Goal: Learn about a topic: Learn about a topic

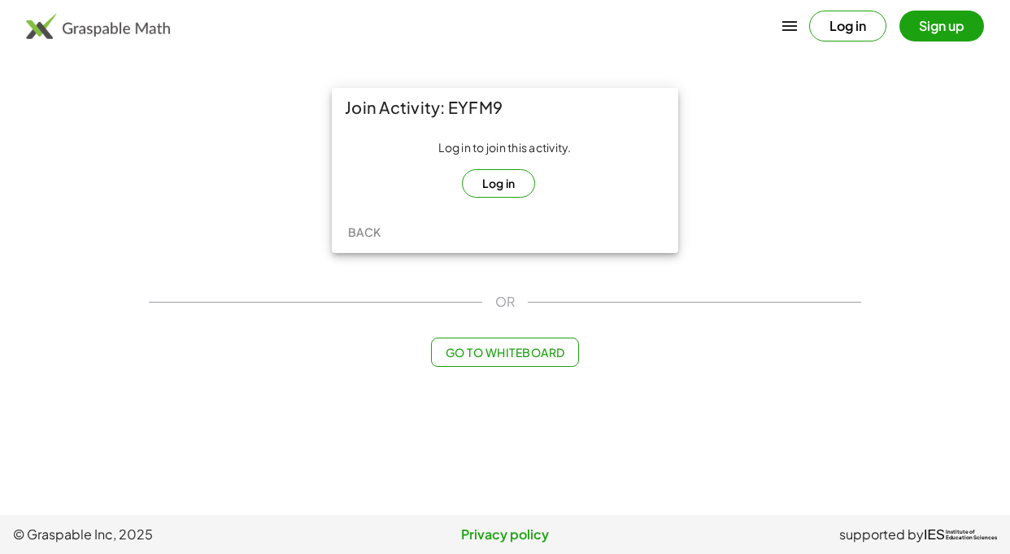
click at [483, 183] on button "Log in" at bounding box center [499, 183] width 74 height 28
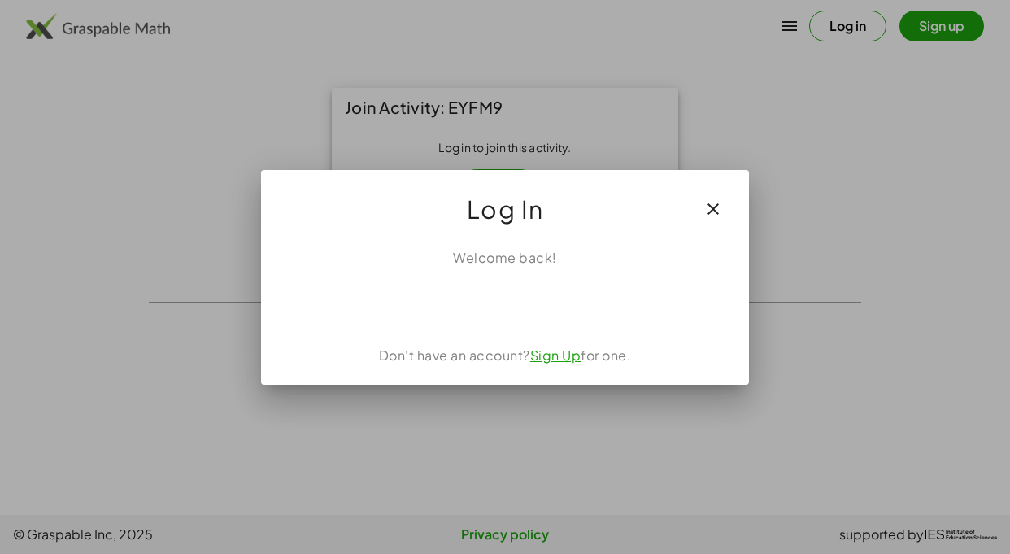
click at [717, 213] on icon "button" at bounding box center [714, 209] width 20 height 20
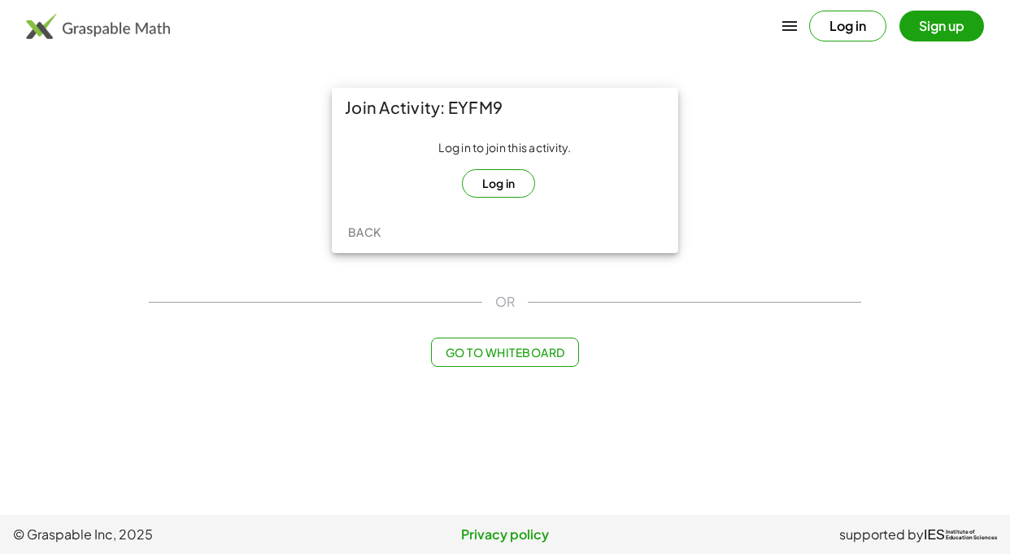
click at [509, 364] on button "Go to Whiteboard" at bounding box center [504, 352] width 147 height 29
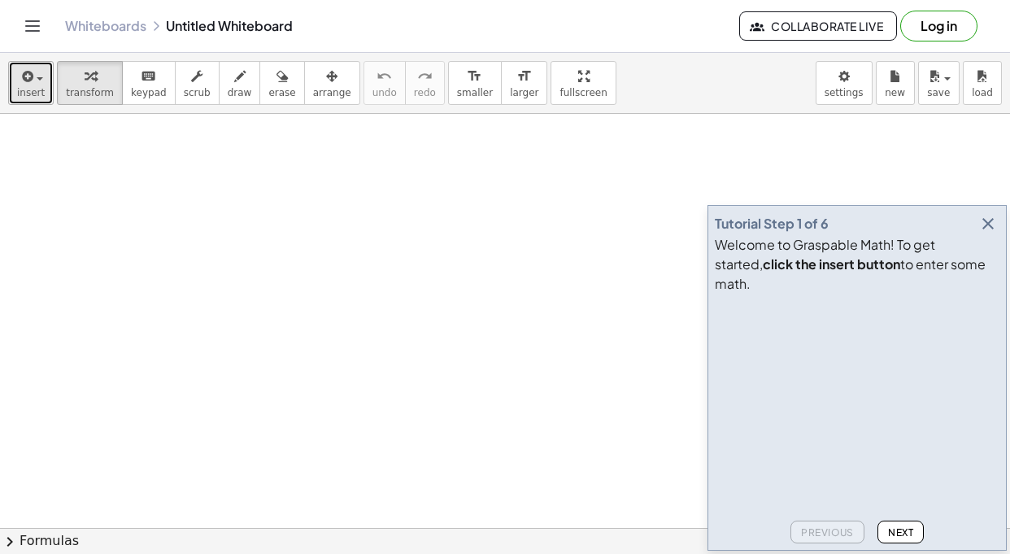
click at [43, 90] on button "insert" at bounding box center [31, 83] width 46 height 44
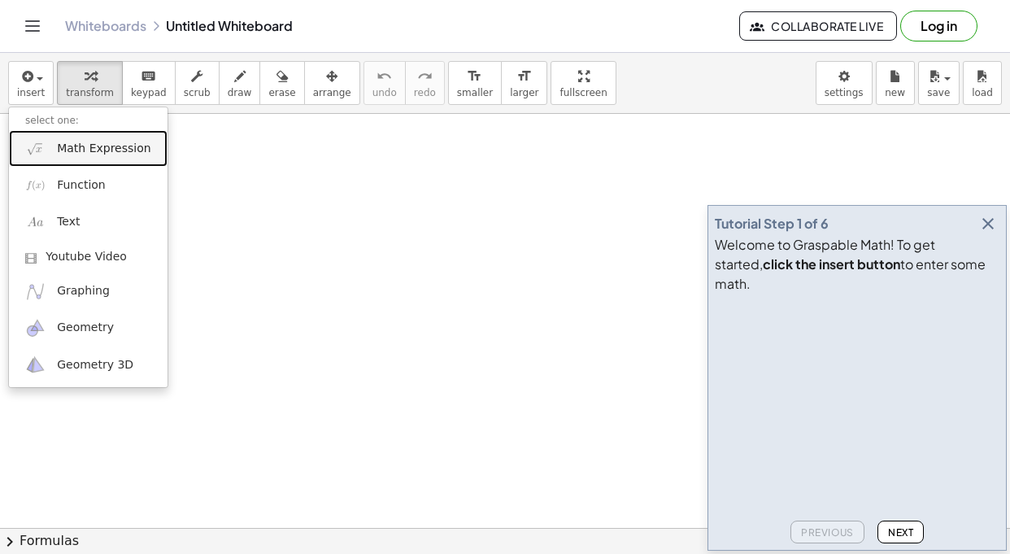
click at [94, 141] on span "Math Expression" at bounding box center [104, 149] width 94 height 16
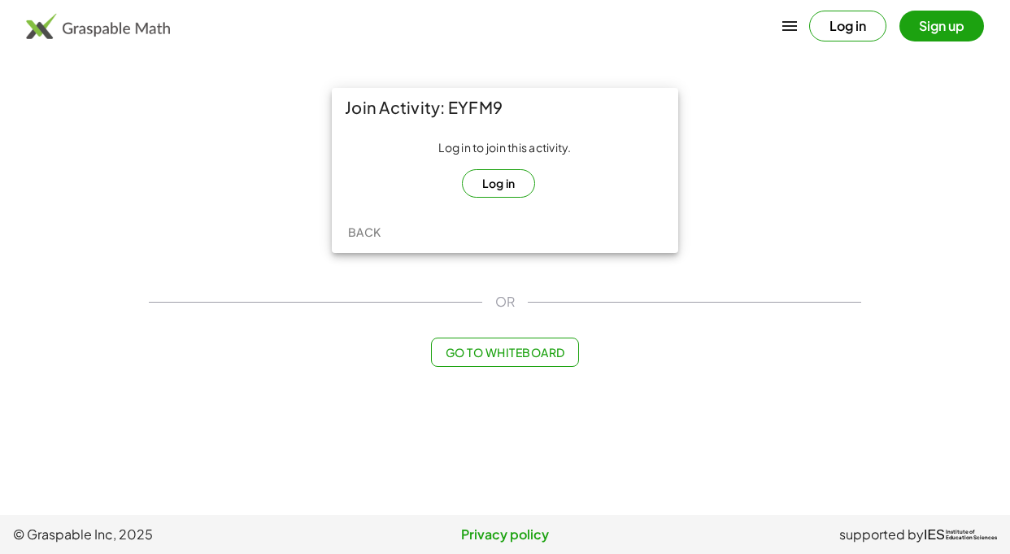
click at [361, 237] on span "Back" at bounding box center [363, 231] width 33 height 15
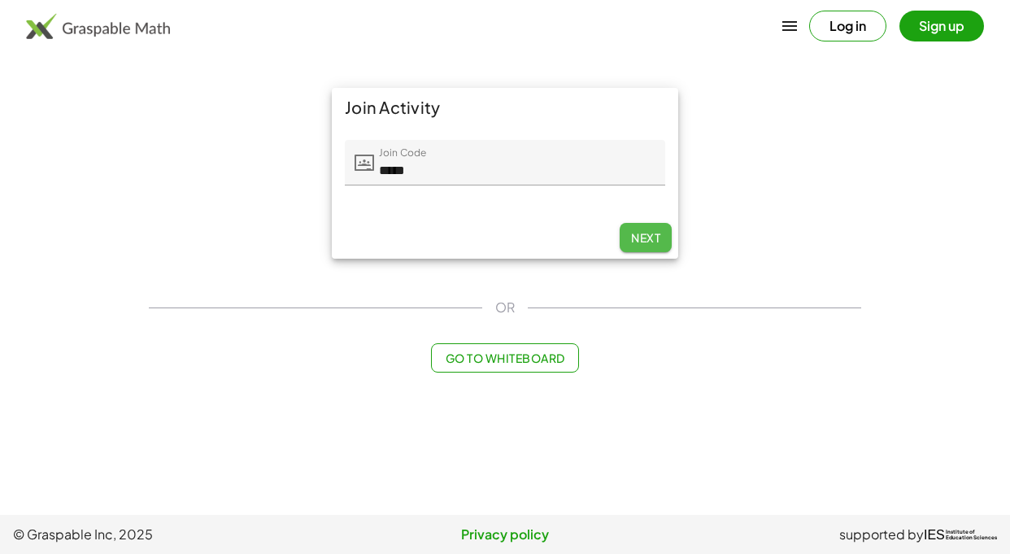
click at [653, 242] on span "Next" at bounding box center [645, 237] width 29 height 15
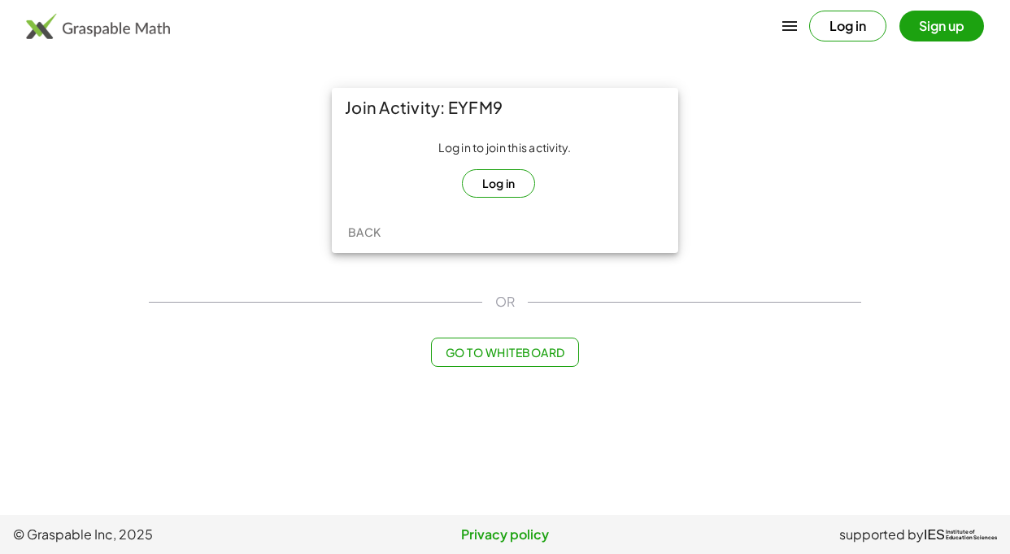
click at [514, 176] on button "Log in" at bounding box center [499, 183] width 74 height 28
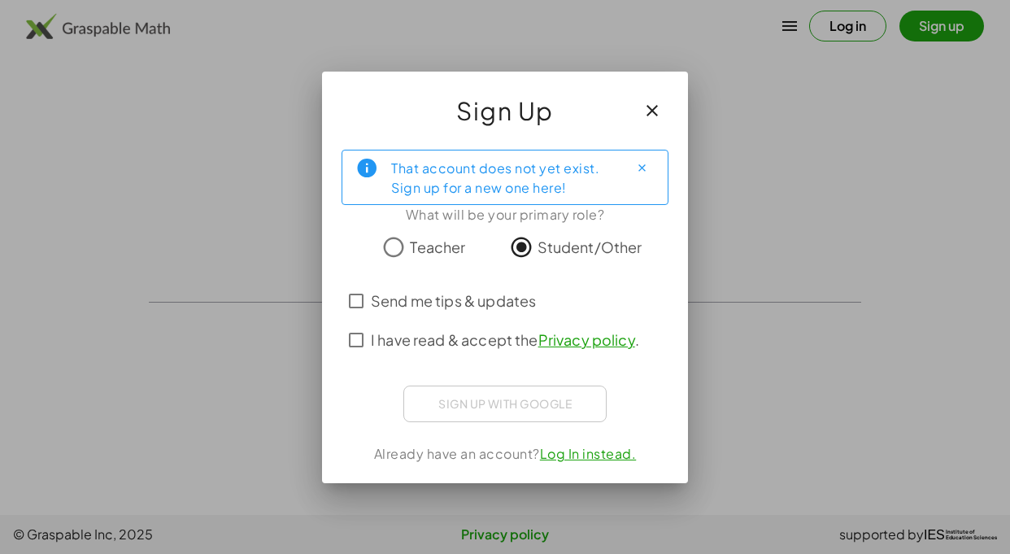
click at [530, 412] on div "Sign up with Google Acceder con Google Acceder con Google. Se abre en una pesta…" at bounding box center [504, 404] width 203 height 37
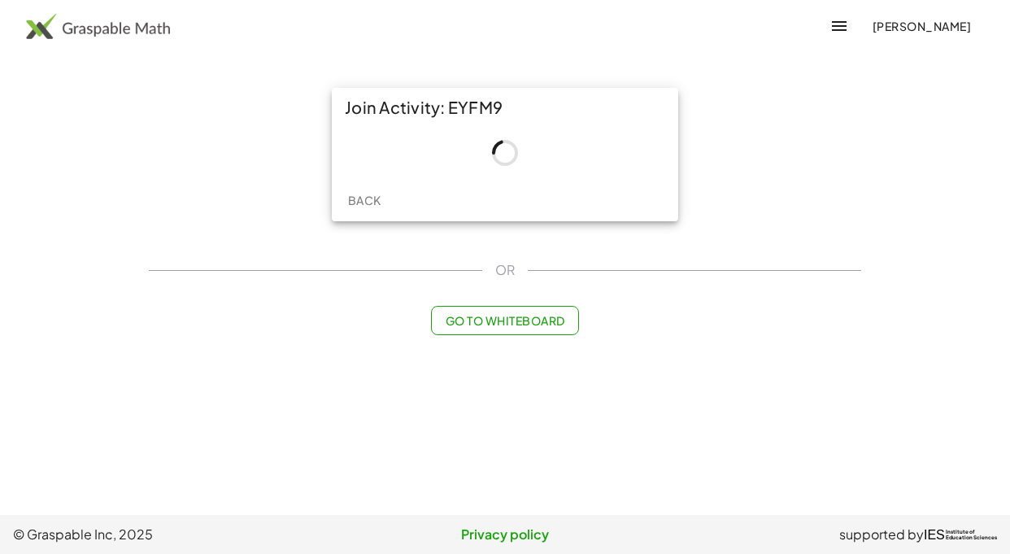
click at [360, 190] on button "Back" at bounding box center [364, 199] width 52 height 29
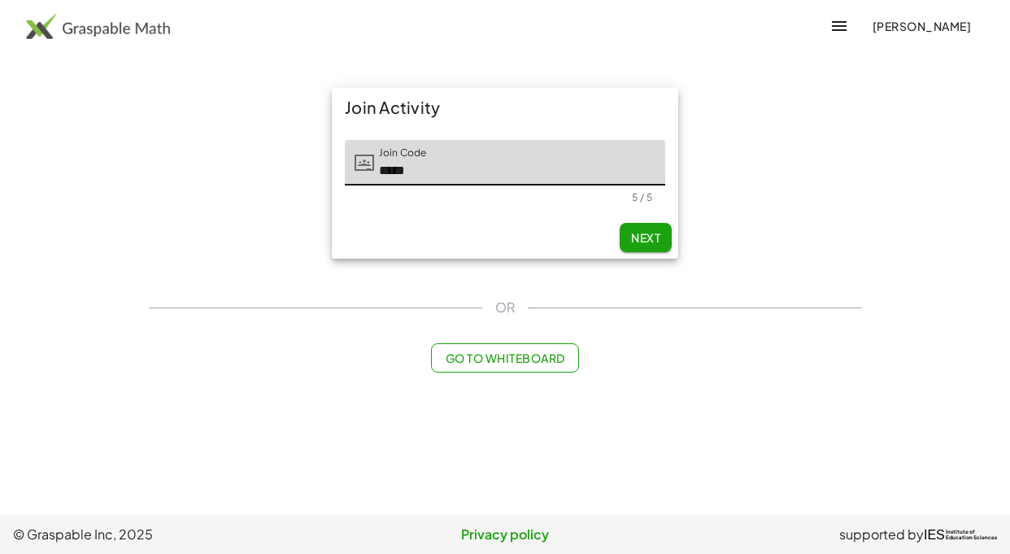
click at [665, 226] on div "Join Activity Join Code Join Code ***** 5 / 5 Next" at bounding box center [505, 173] width 346 height 171
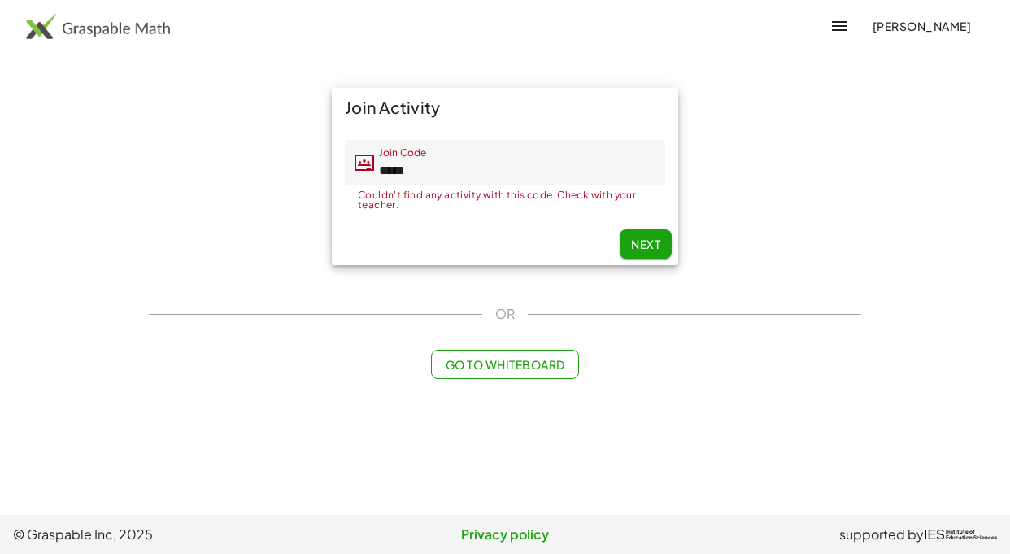
click at [662, 229] on div "Next" at bounding box center [505, 244] width 346 height 42
click at [648, 236] on button "Next" at bounding box center [646, 243] width 52 height 29
click at [640, 240] on span "Next" at bounding box center [645, 244] width 29 height 15
click at [505, 373] on button "Go to Whiteboard" at bounding box center [504, 364] width 147 height 29
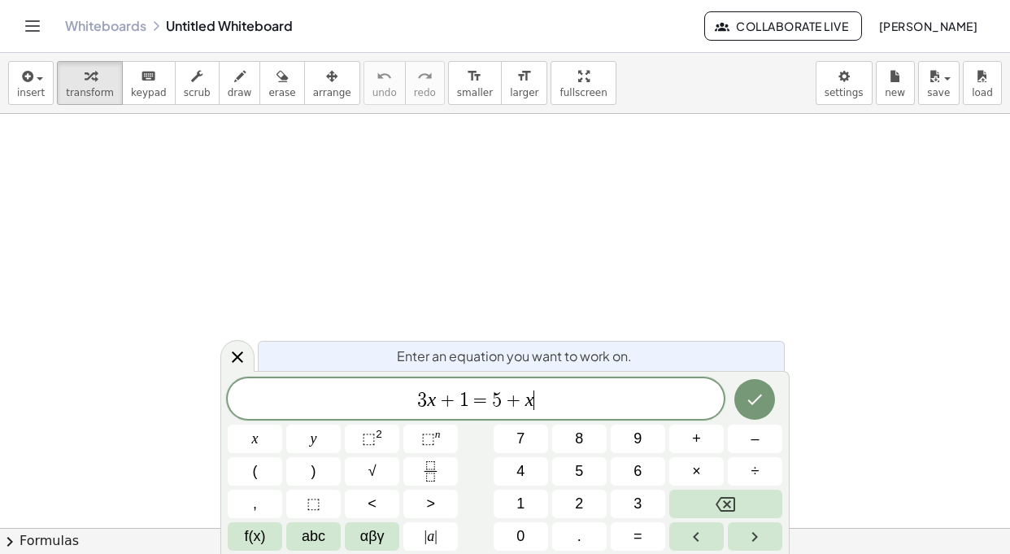
click at [582, 386] on div "3 x + 1 = 5 + x ​" at bounding box center [476, 398] width 496 height 41
click at [581, 390] on span "3 x + 1 = 5 + x ​" at bounding box center [476, 400] width 496 height 23
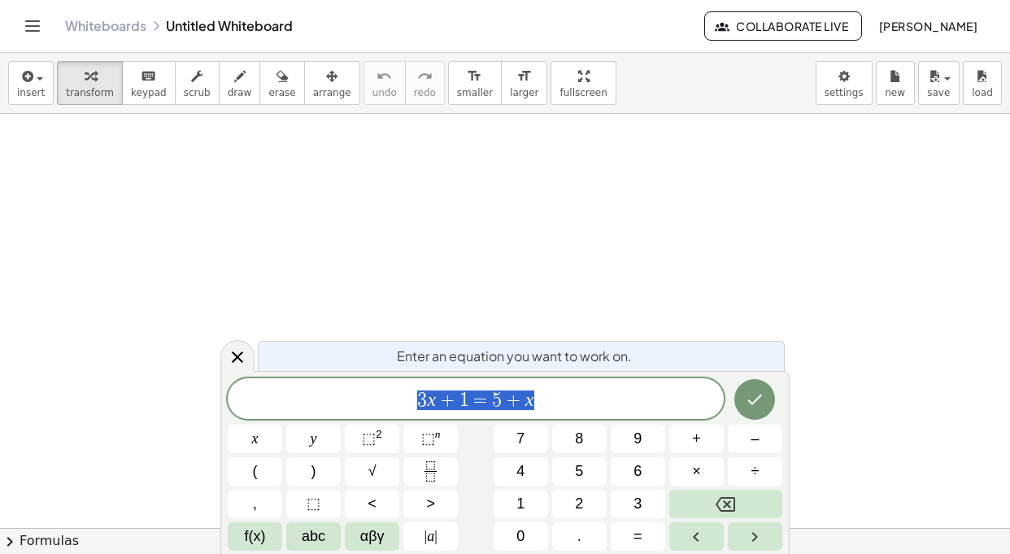
drag, startPoint x: 571, startPoint y: 394, endPoint x: 307, endPoint y: 403, distance: 264.5
click at [307, 403] on span "3 x + 1 = 5 + x" at bounding box center [476, 400] width 496 height 23
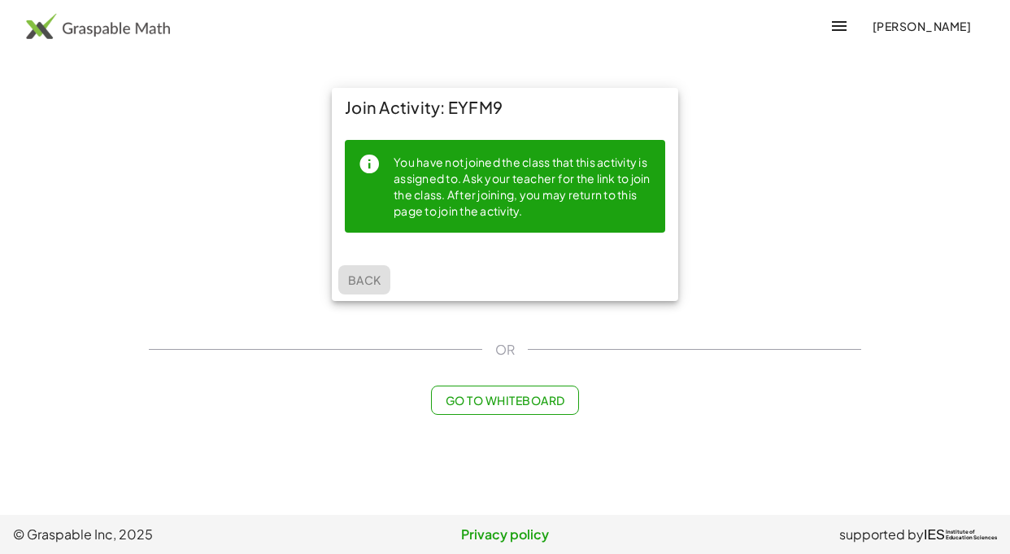
click at [366, 274] on span "Back" at bounding box center [363, 279] width 33 height 15
click at [375, 271] on button "Back" at bounding box center [364, 279] width 52 height 29
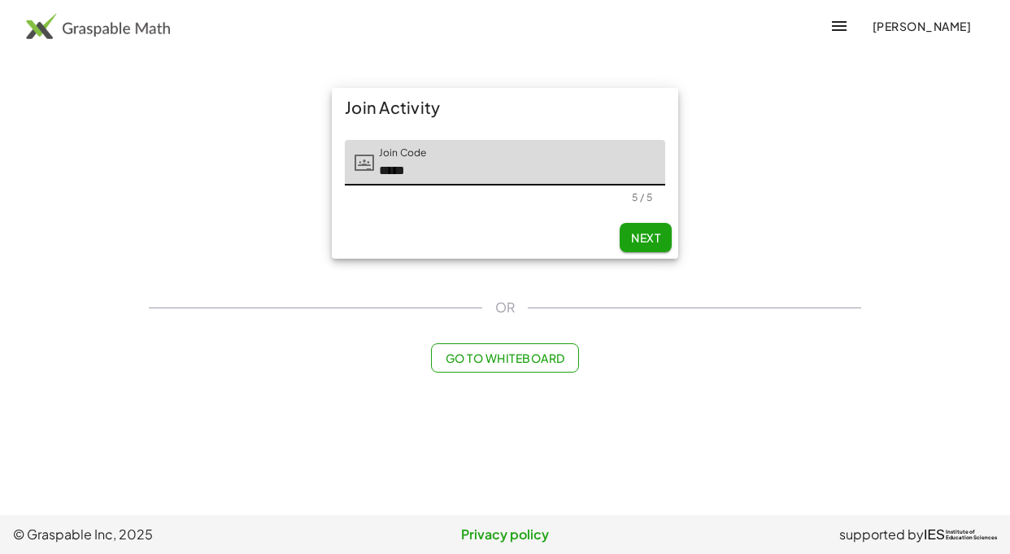
click at [659, 242] on span "Next" at bounding box center [645, 237] width 29 height 15
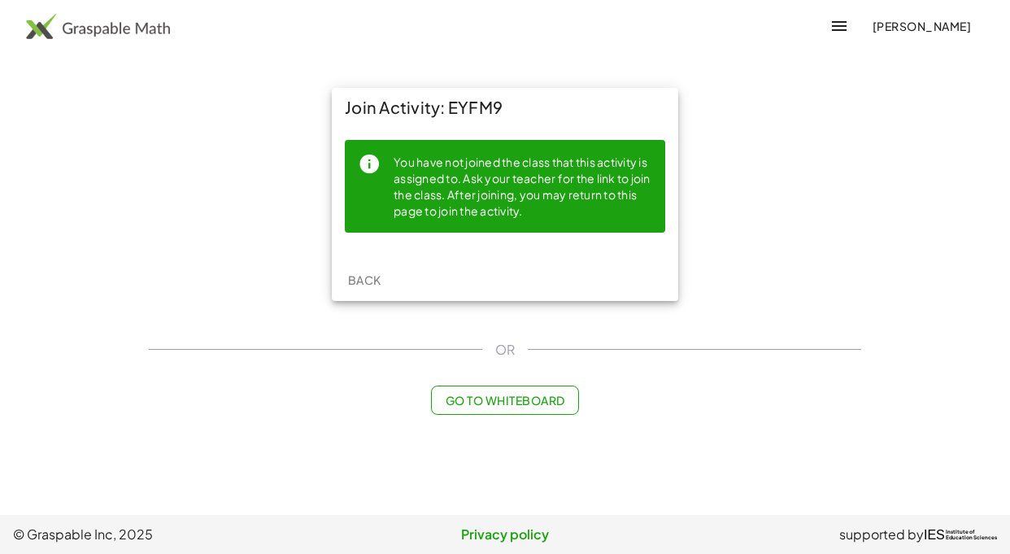
drag, startPoint x: 659, startPoint y: 242, endPoint x: 591, endPoint y: 207, distance: 76.4
click at [659, 242] on div "You have not joined the class that this activity is assigned to. Ask your teach…" at bounding box center [505, 193] width 320 height 106
